Goal: Information Seeking & Learning: Learn about a topic

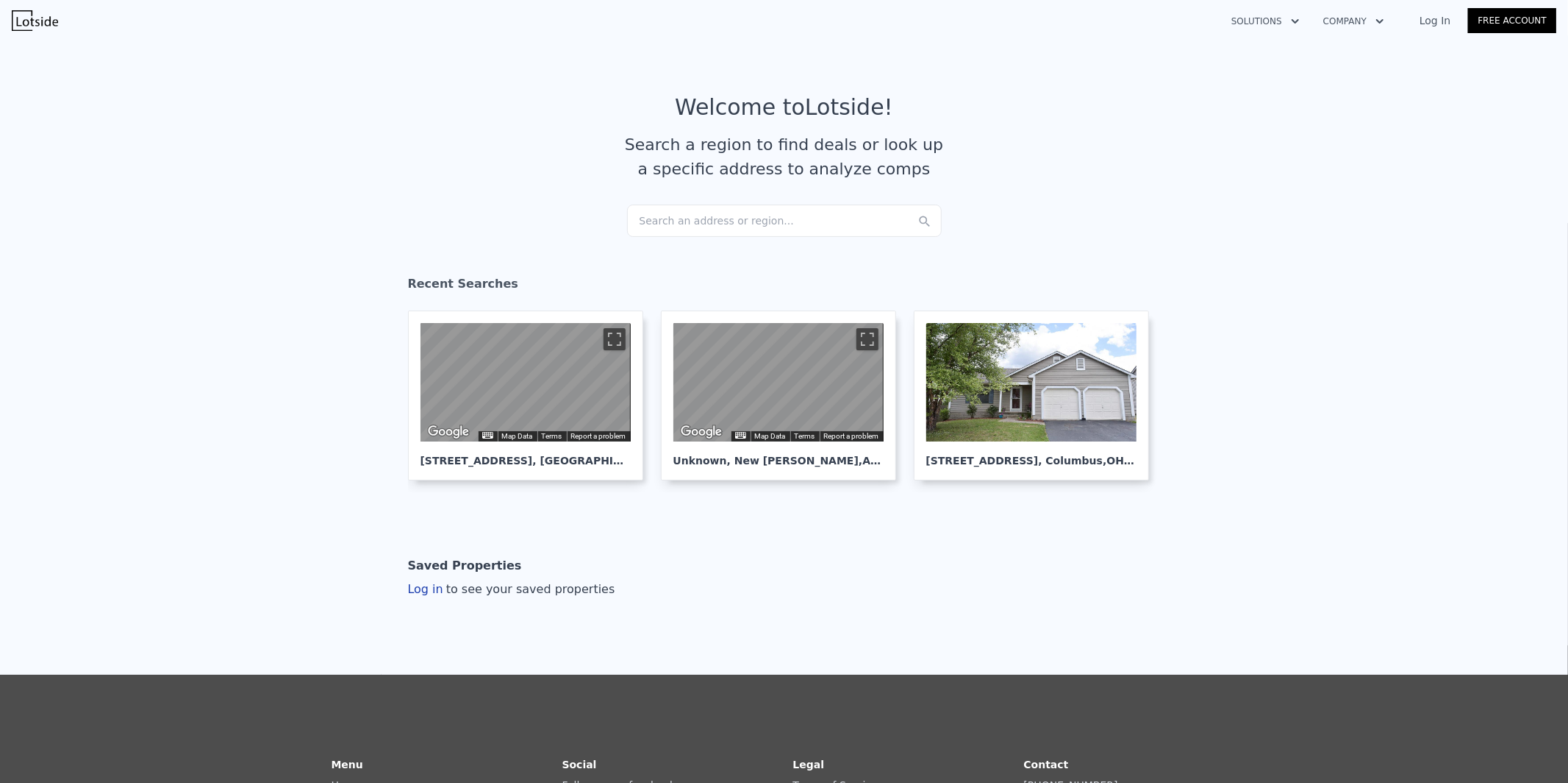
click at [797, 221] on div "Search an address or region..." at bounding box center [784, 220] width 315 height 32
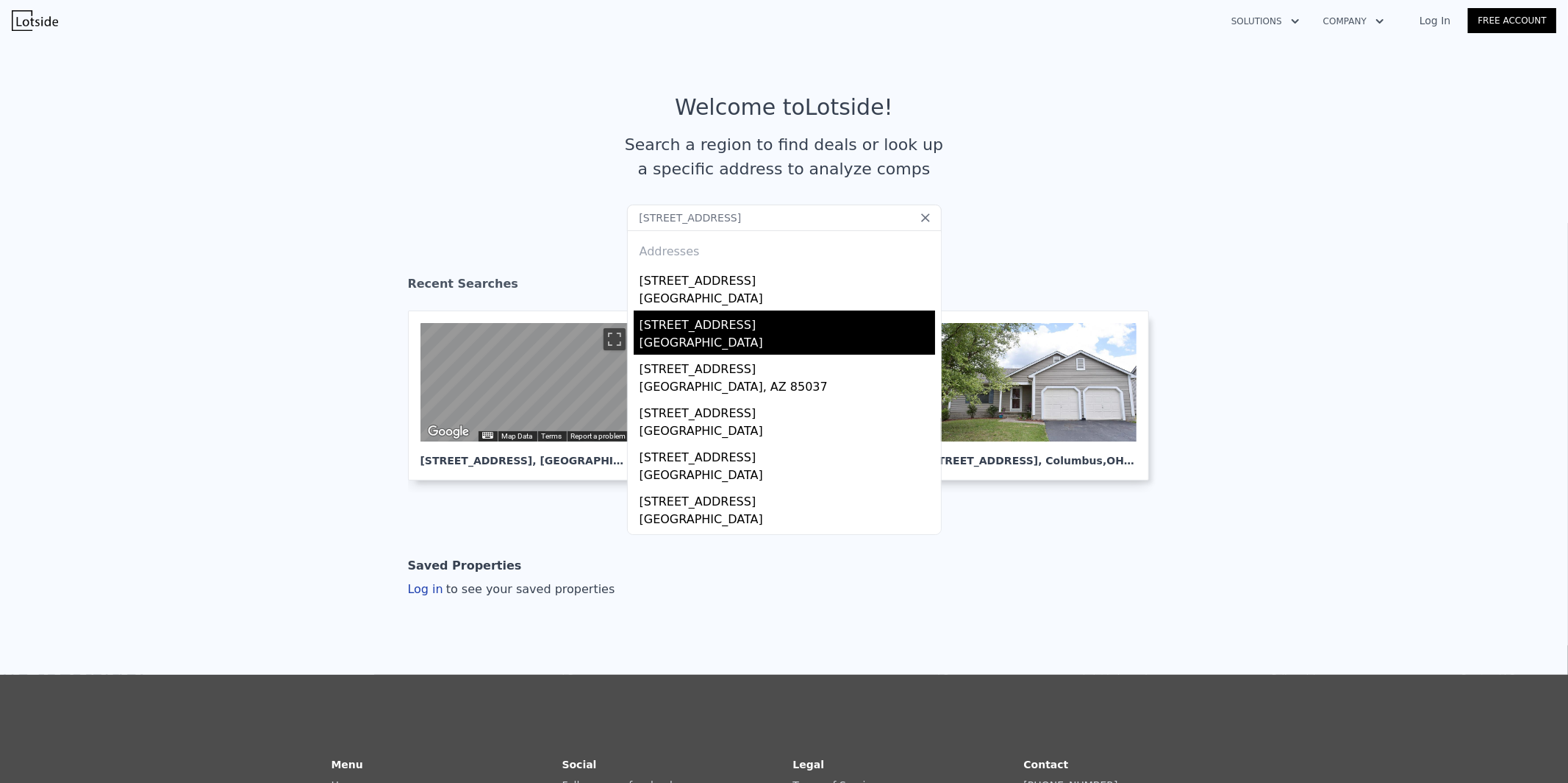
type input "[STREET_ADDRESS]"
click at [682, 329] on div "[STREET_ADDRESS]" at bounding box center [787, 321] width 295 height 24
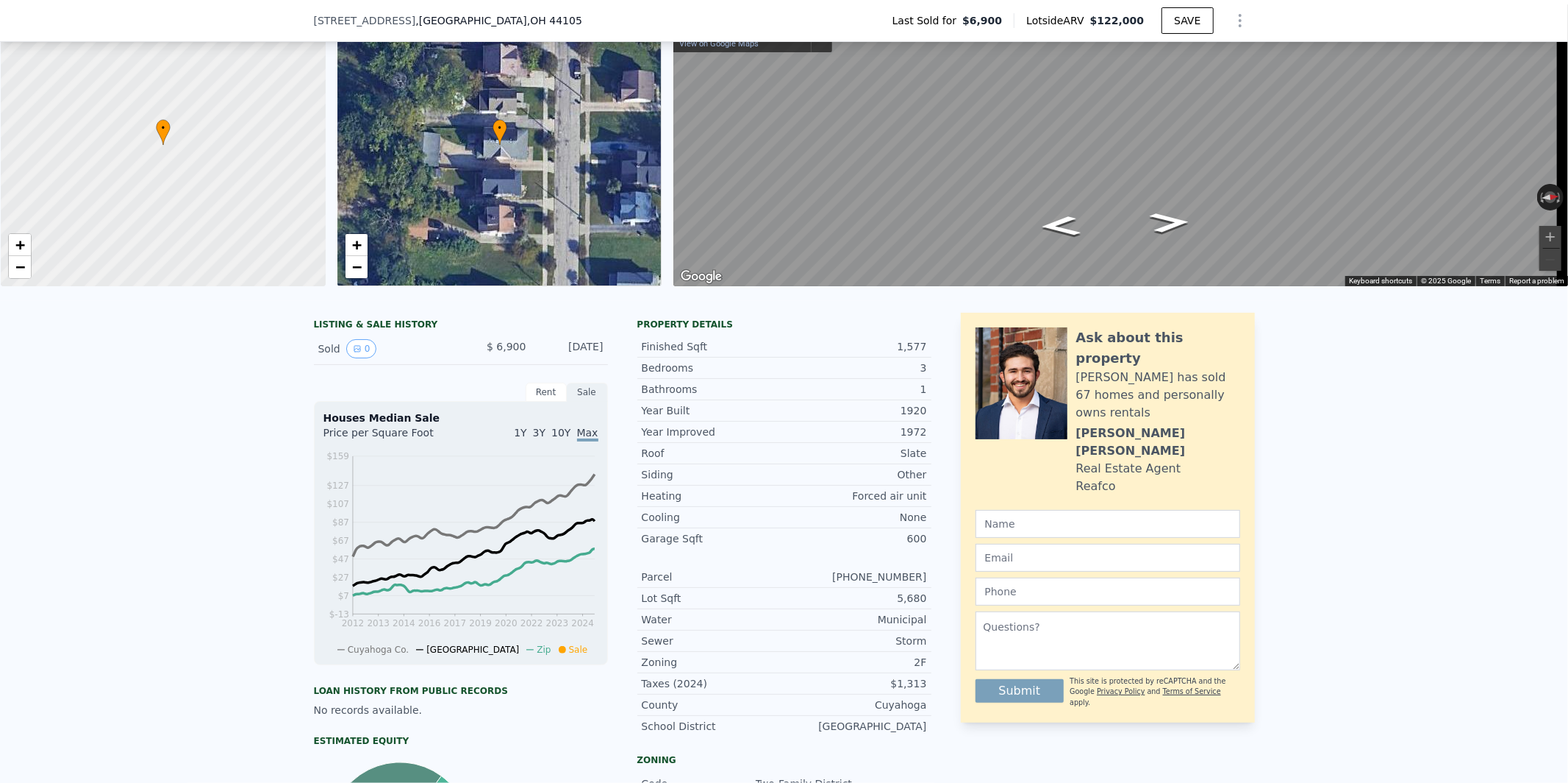
scroll to position [122, 0]
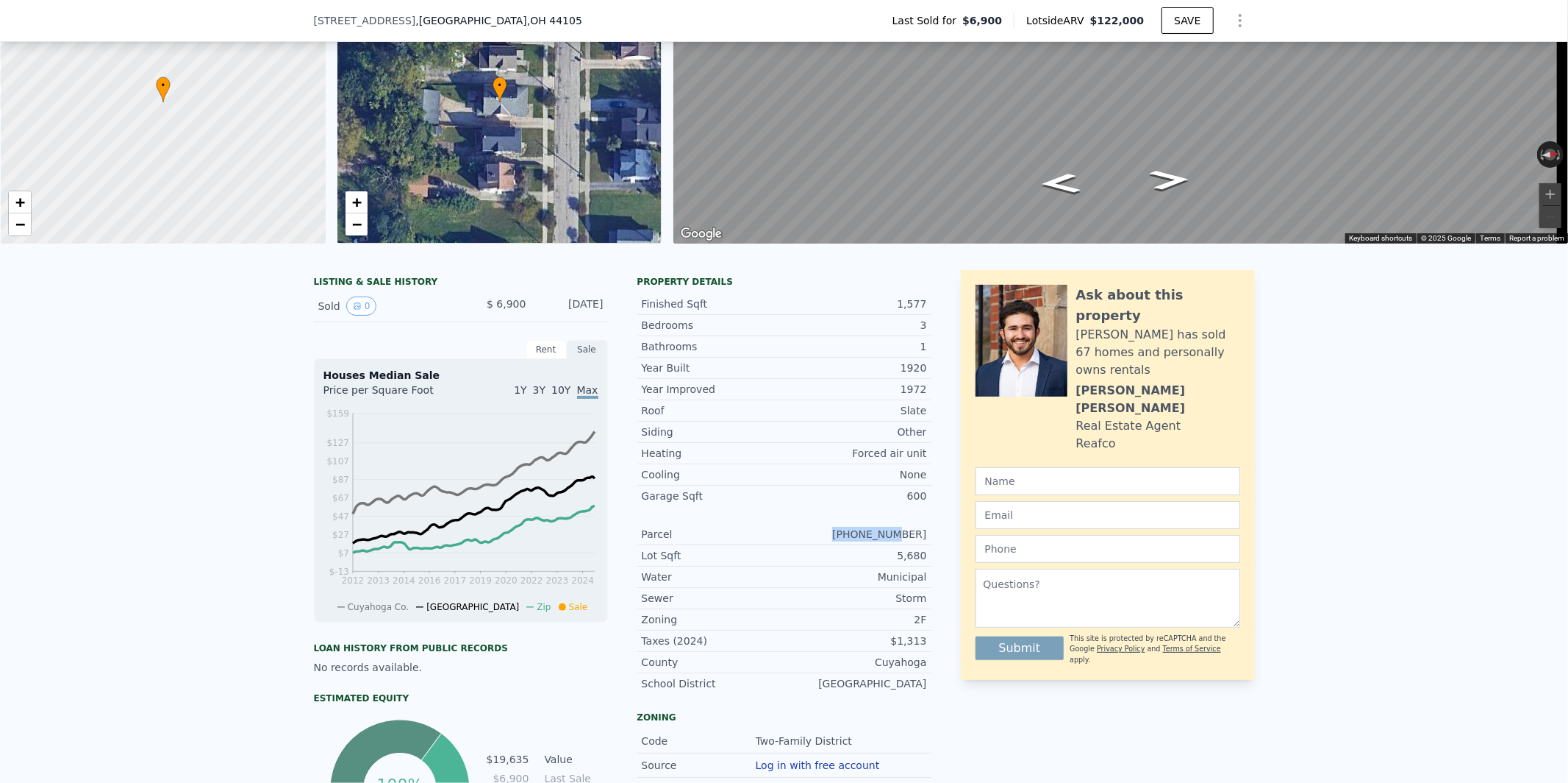
drag, startPoint x: 889, startPoint y: 545, endPoint x: 864, endPoint y: 544, distance: 25.0
click at [864, 544] on div "LISTING & SALE HISTORY Sold 0 $ 6,900 [DATE] Rent Sale Rent over time Price per…" at bounding box center [784, 620] width 941 height 701
copy div "[PHONE_NUMBER]"
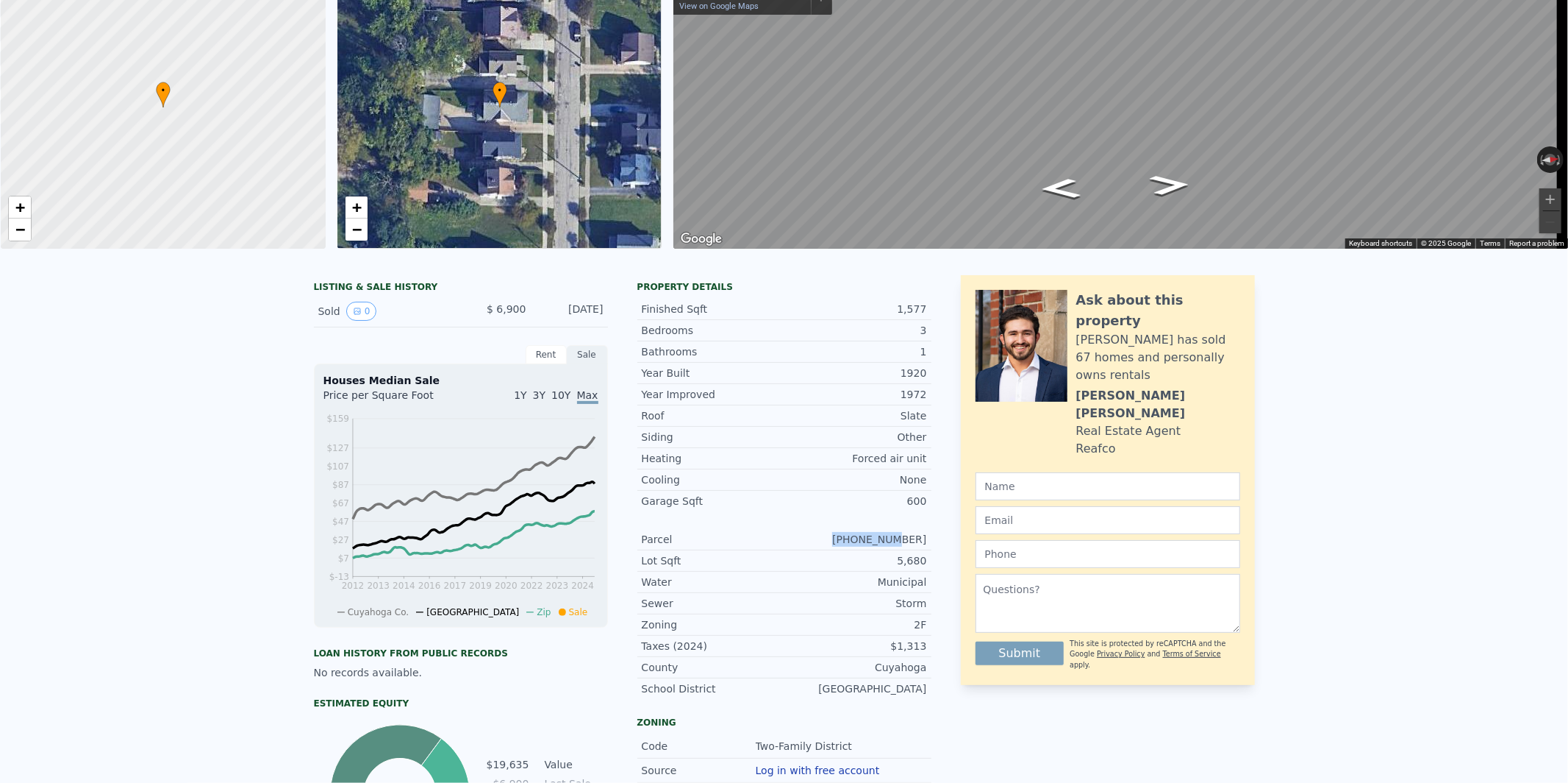
scroll to position [0, 0]
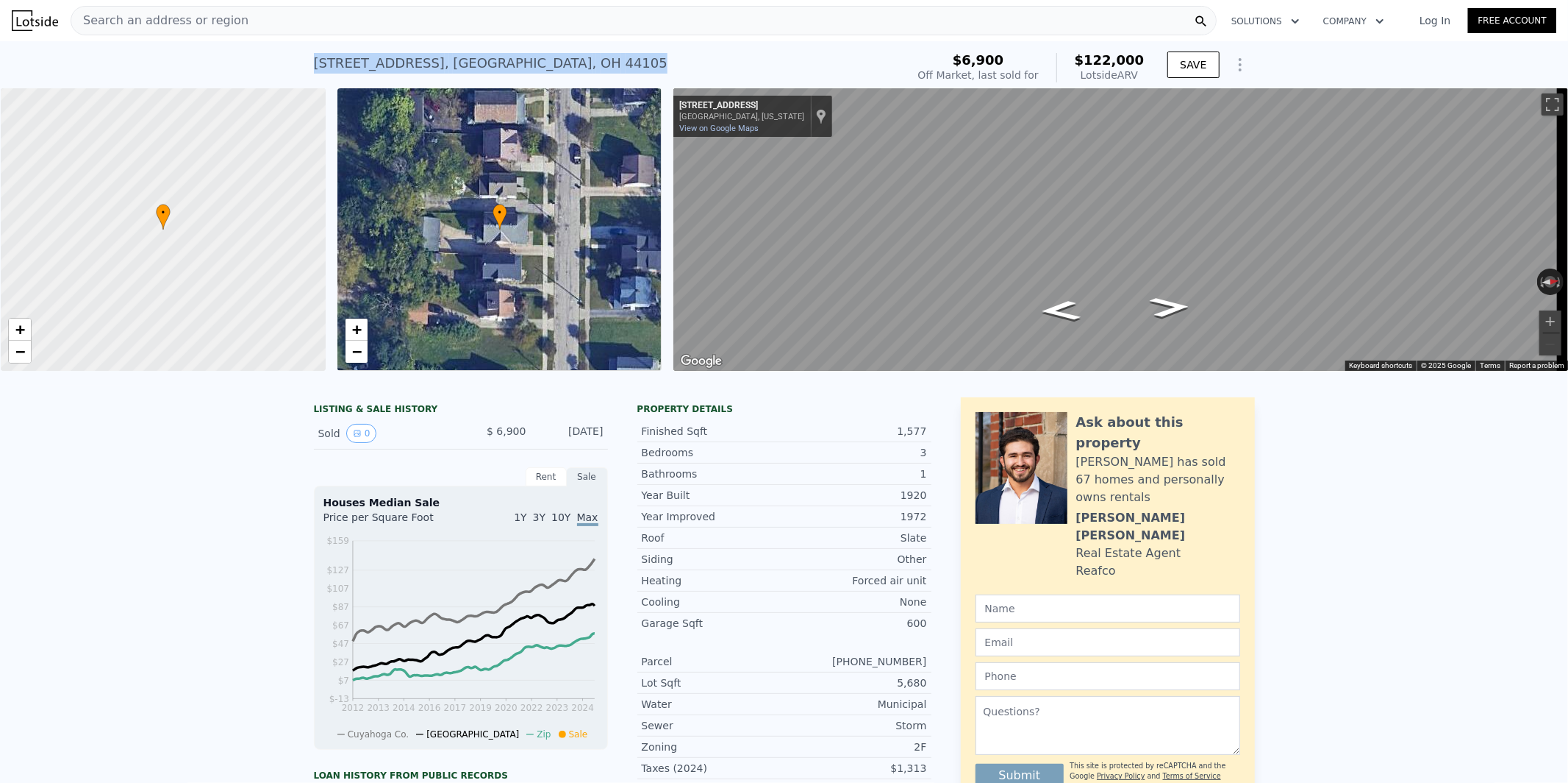
drag, startPoint x: 560, startPoint y: 62, endPoint x: 307, endPoint y: 57, distance: 253.0
click at [314, 57] on div "[STREET_ADDRESS] Sold [DATE] for $6,900 (~ARV $122k )" at bounding box center [606, 67] width 586 height 41
drag, startPoint x: 927, startPoint y: 485, endPoint x: 851, endPoint y: 462, distance: 79.4
click at [851, 462] on div "LISTING & SALE HISTORY Sold 0 $ 6,900 [DATE] Rent Sale Rent over time Price per…" at bounding box center [784, 747] width 941 height 701
click at [922, 415] on div "Property details" at bounding box center [784, 409] width 294 height 11
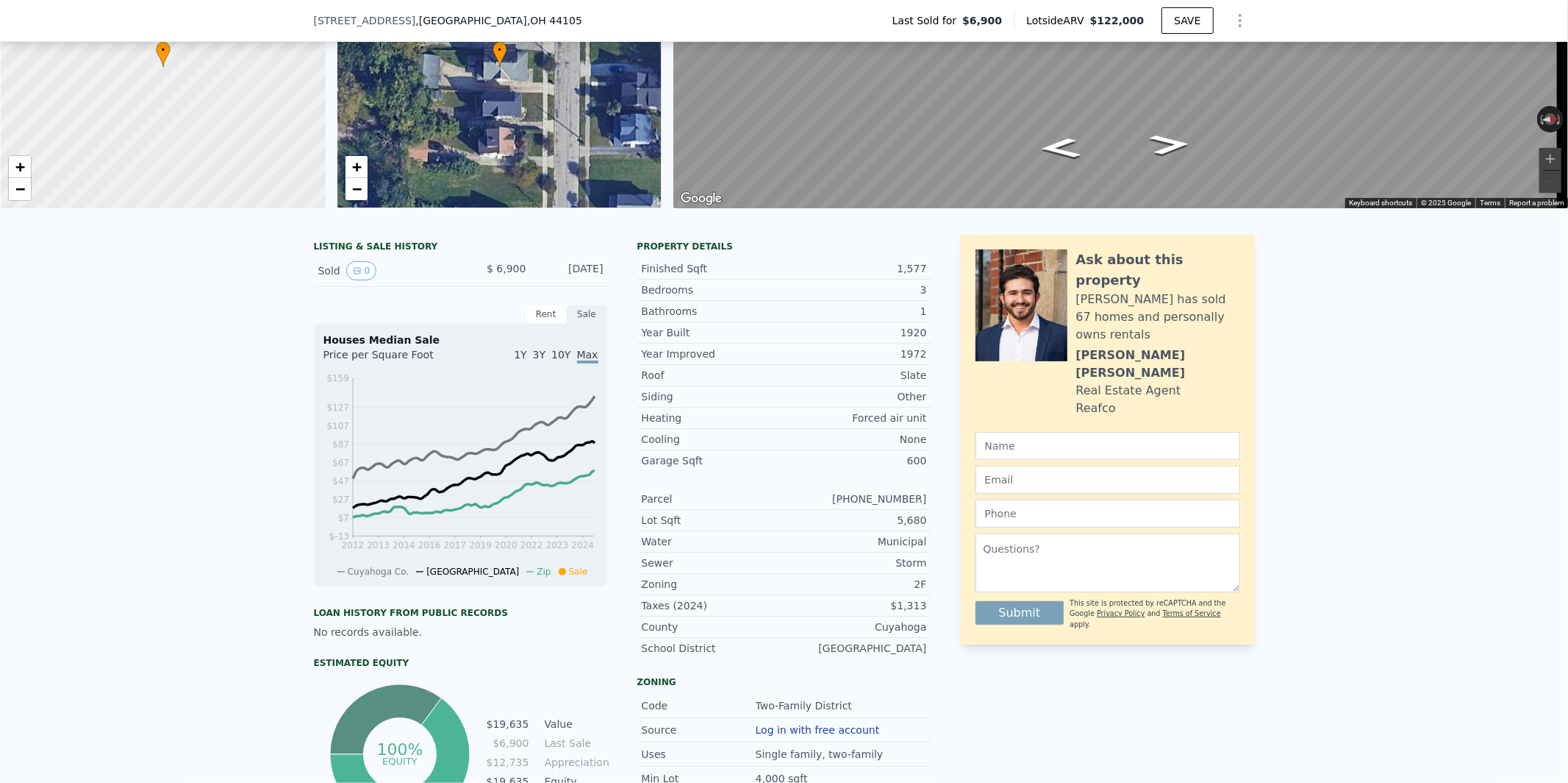
scroll to position [168, 0]
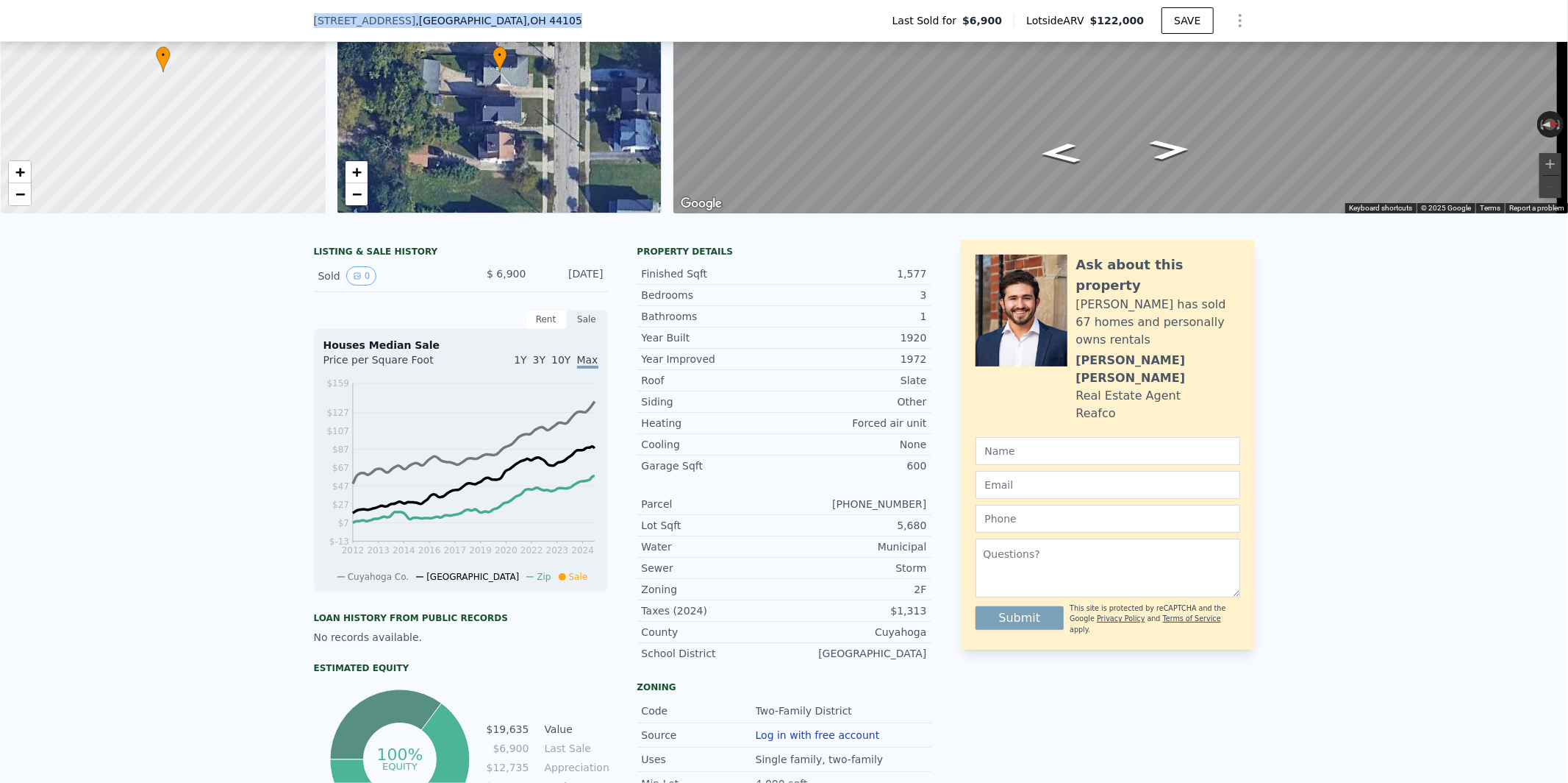
drag, startPoint x: 502, startPoint y: 22, endPoint x: 297, endPoint y: 15, distance: 205.1
click at [297, 15] on div "[STREET_ADDRESS] Last Sold for $6,900 Lotside ARV $122,000 SAVE" at bounding box center [784, 21] width 1568 height 42
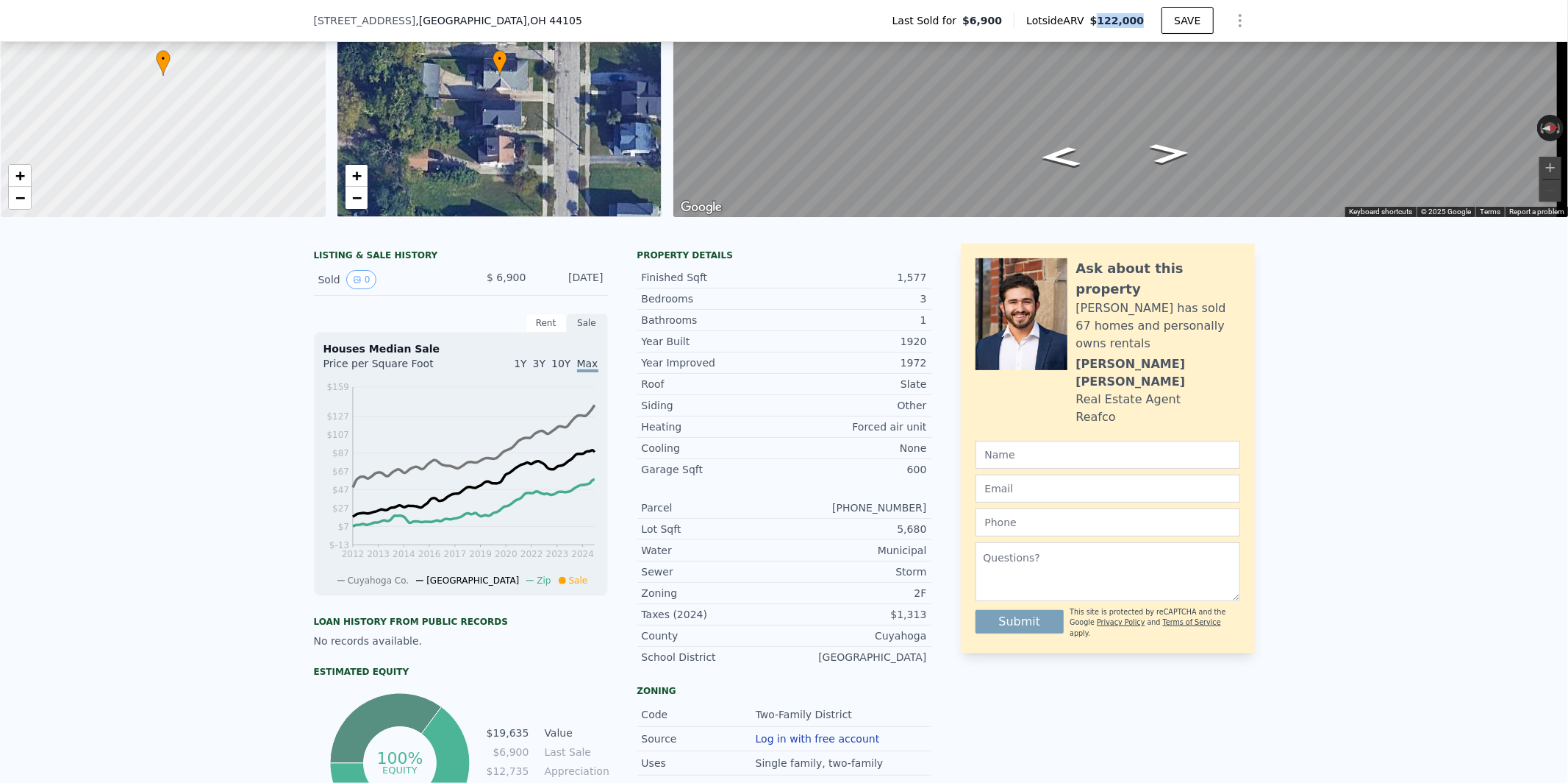
drag, startPoint x: 1139, startPoint y: 24, endPoint x: 1104, endPoint y: 35, distance: 36.7
click at [1093, 19] on div "Lotside ARV $122,000" at bounding box center [1087, 20] width 148 height 14
copy span "$122,000"
drag, startPoint x: 455, startPoint y: 24, endPoint x: 303, endPoint y: 18, distance: 152.1
click at [303, 18] on div "[STREET_ADDRESS] Last Sold for $6,900 Lotside ARV $122,000 SAVE" at bounding box center [784, 21] width 1568 height 42
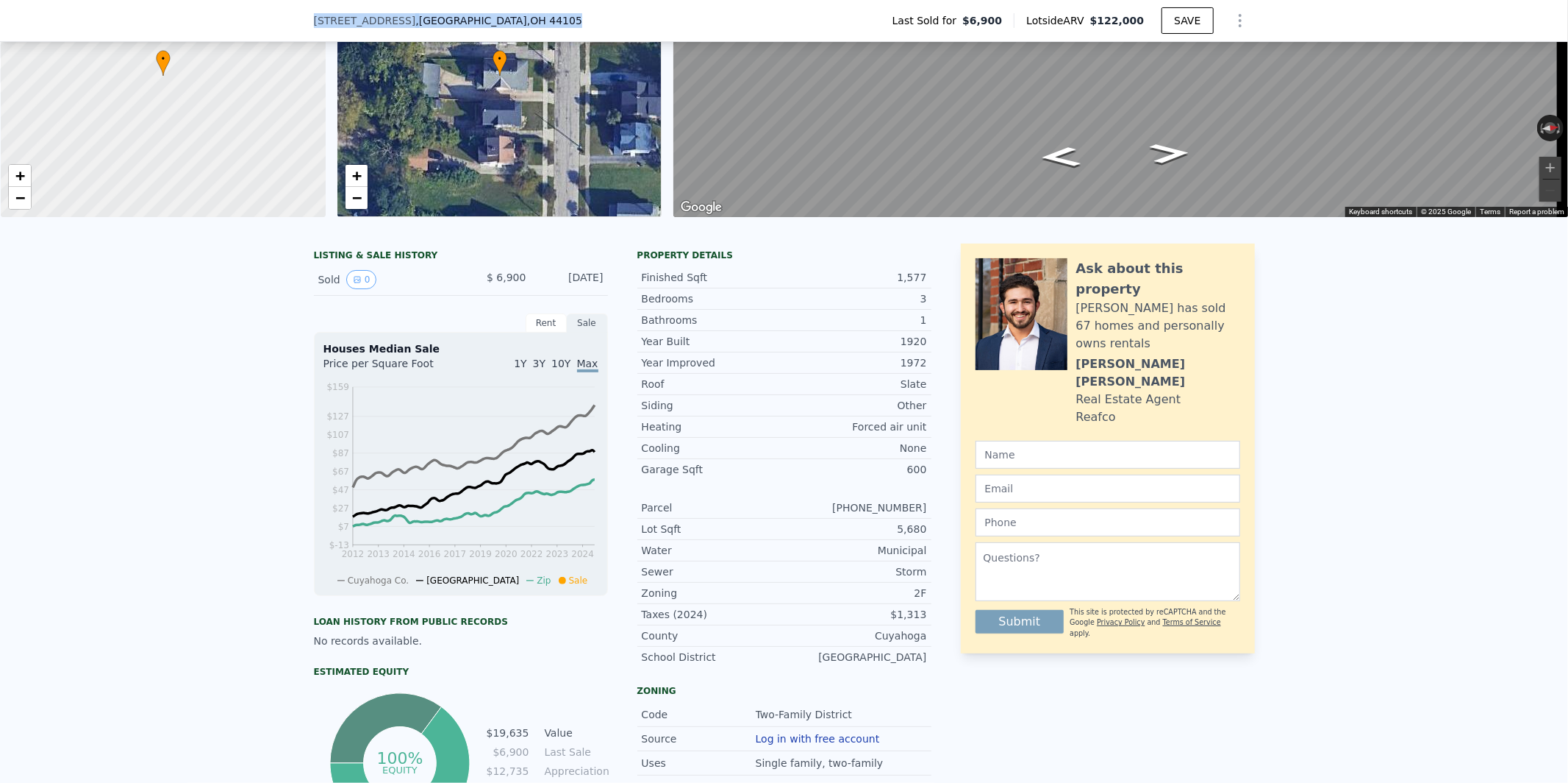
copy div "[STREET_ADDRESS]"
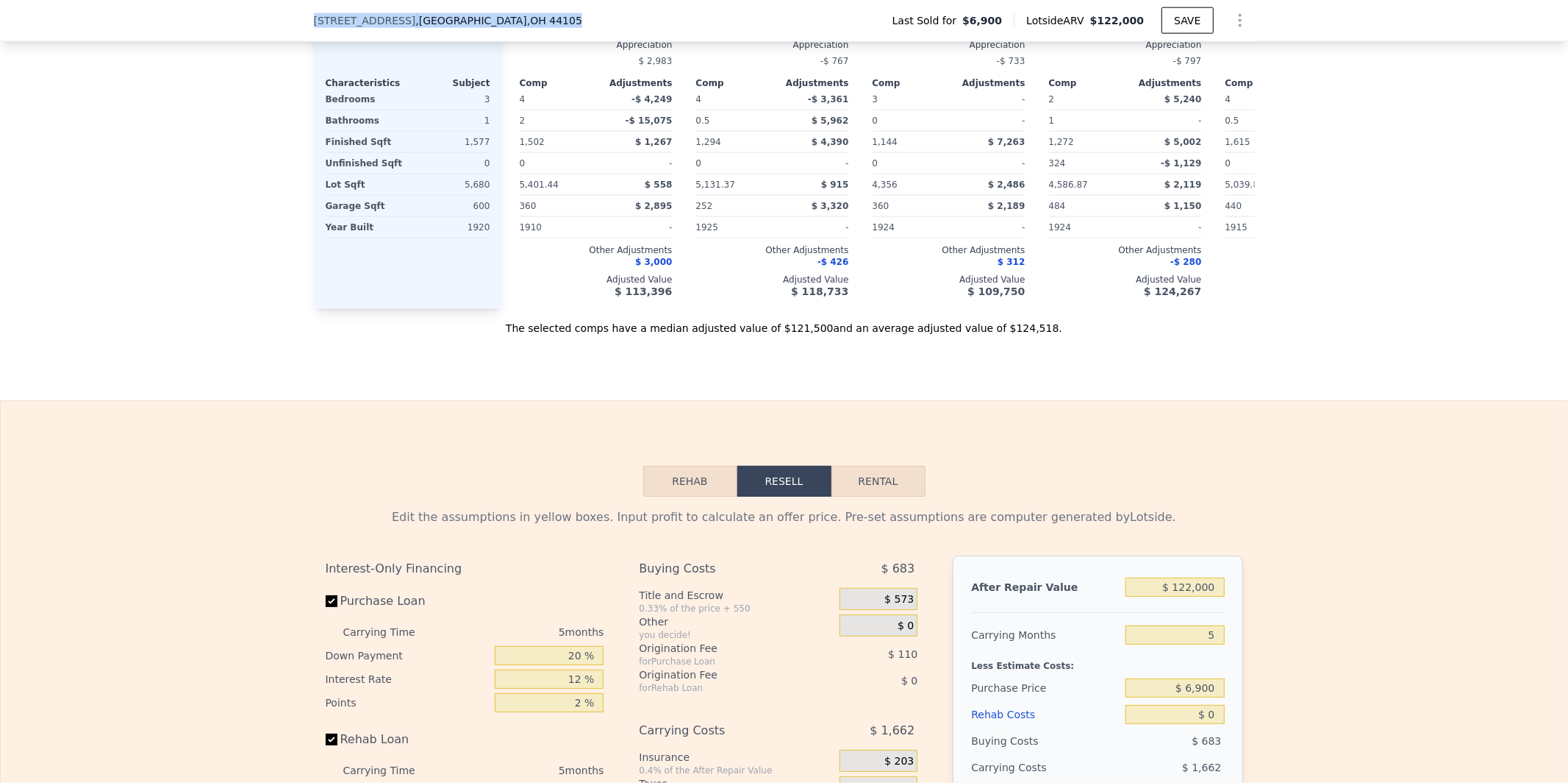
scroll to position [2058, 0]
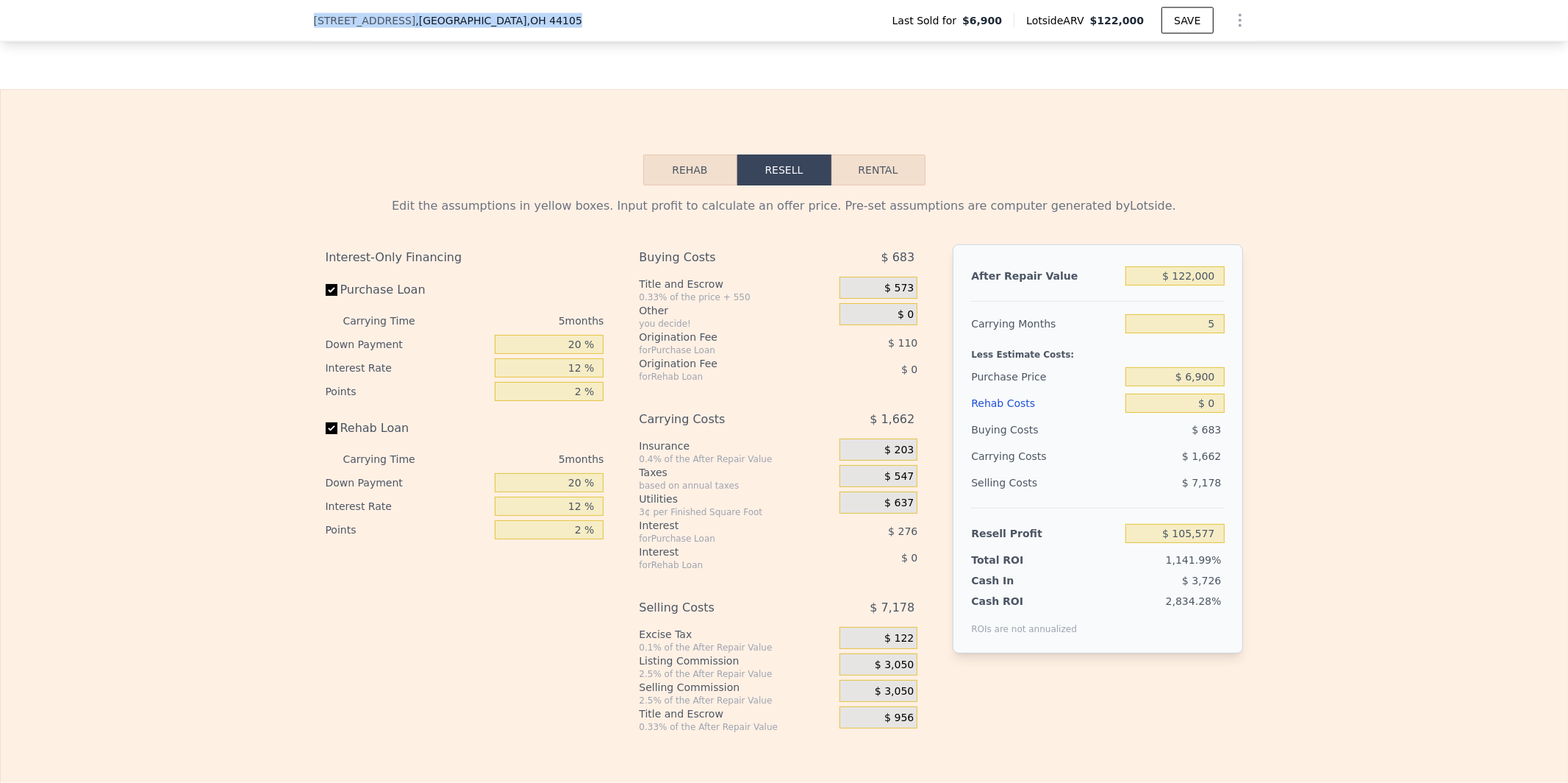
click at [695, 185] on button "Rehab" at bounding box center [690, 170] width 94 height 31
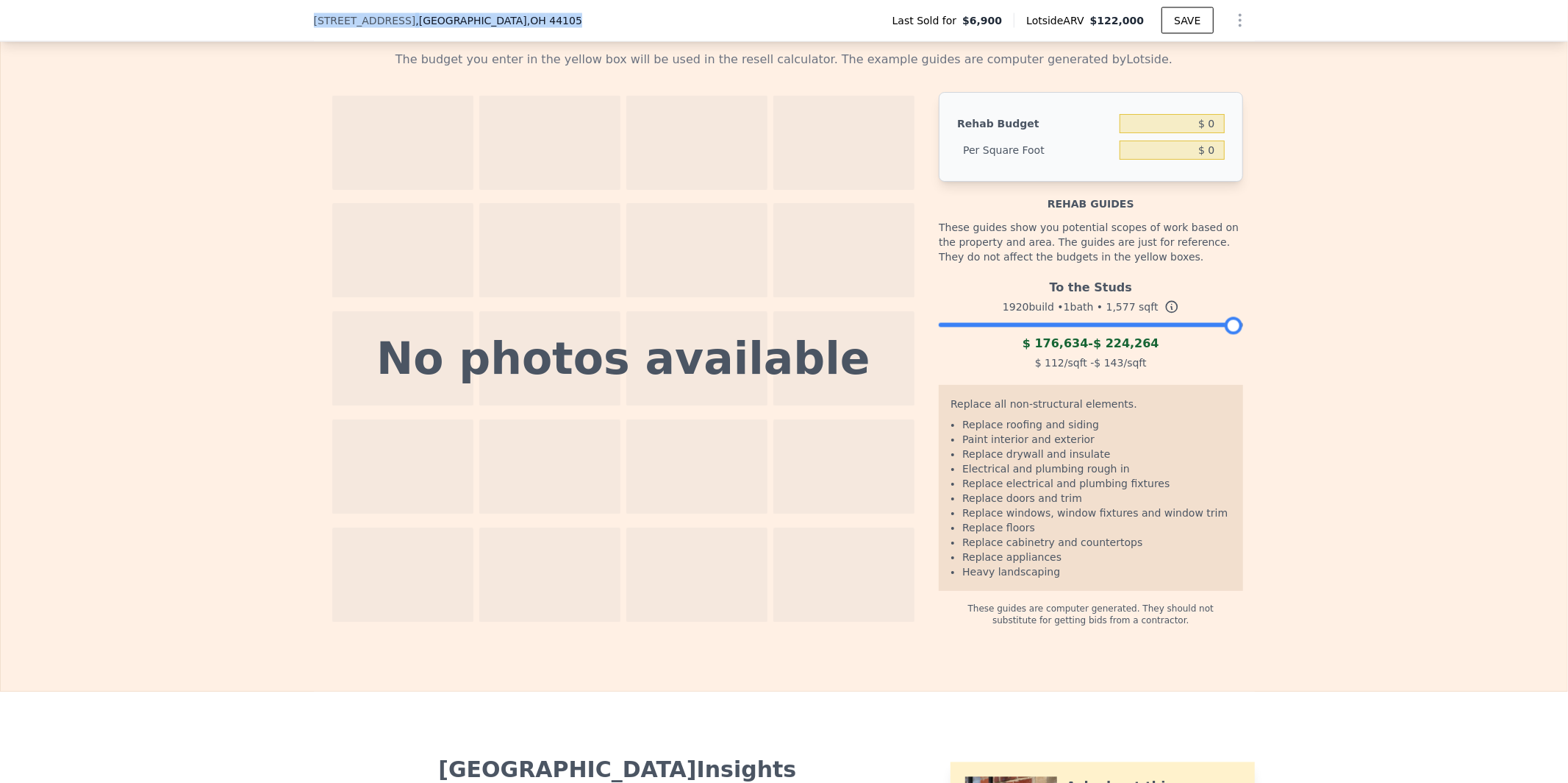
scroll to position [2277, 0]
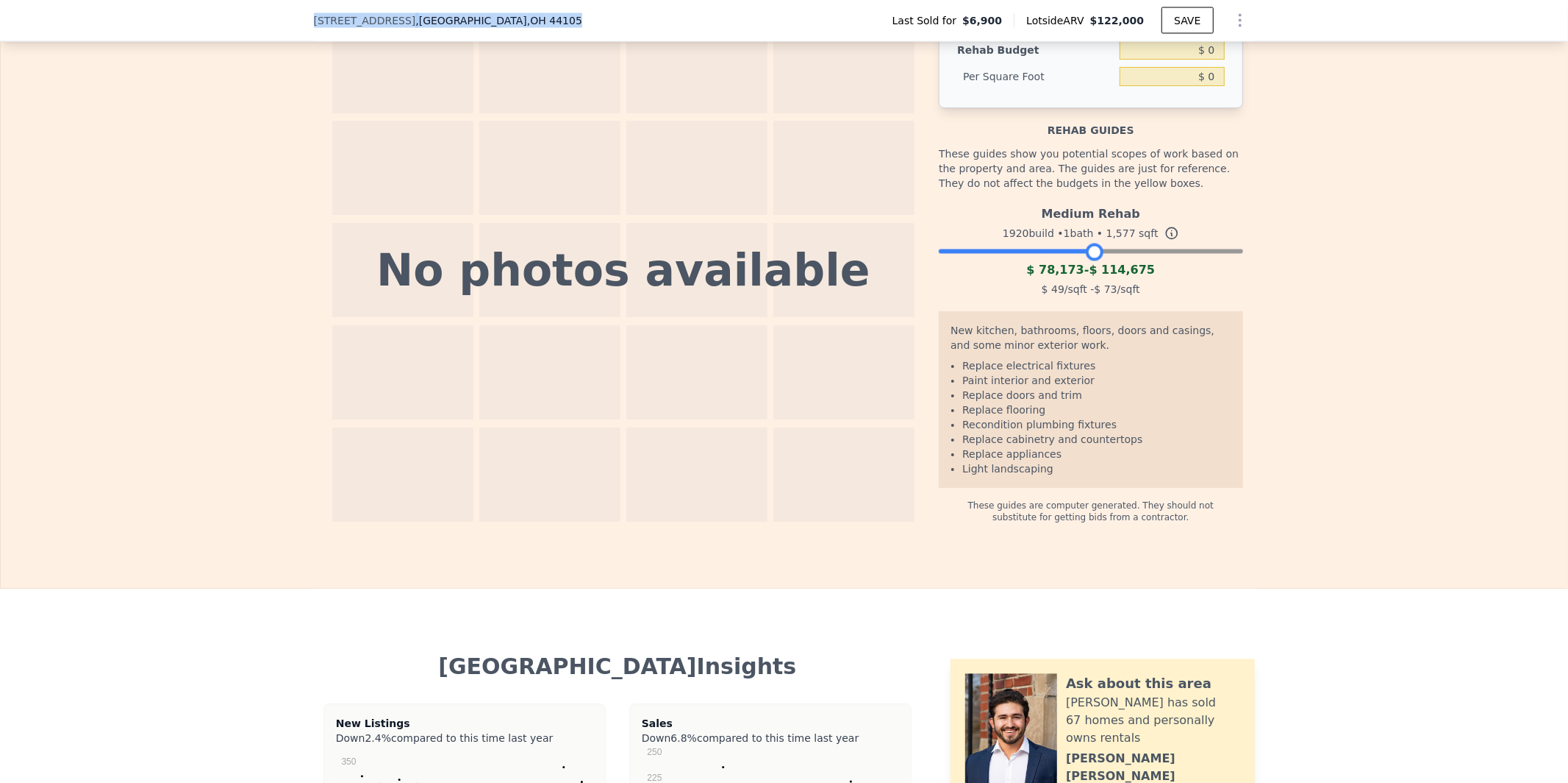
drag, startPoint x: 1229, startPoint y: 295, endPoint x: 1084, endPoint y: 292, distance: 145.0
click at [1086, 261] on div at bounding box center [1094, 252] width 18 height 18
drag, startPoint x: 1085, startPoint y: 293, endPoint x: 1095, endPoint y: 292, distance: 10.0
click at [1095, 261] on div at bounding box center [1101, 252] width 18 height 18
